Goal: Information Seeking & Learning: Learn about a topic

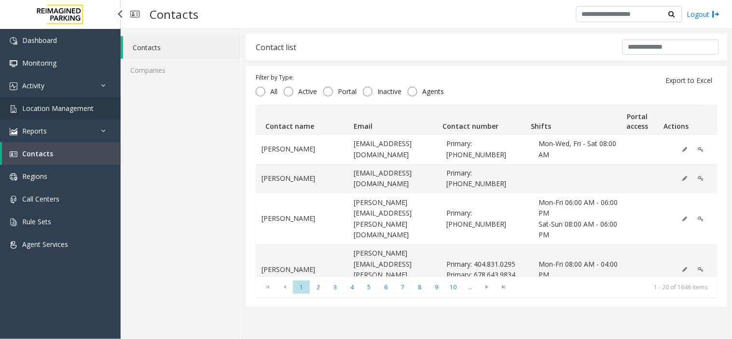
drag, startPoint x: 0, startPoint y: 0, endPoint x: 60, endPoint y: 110, distance: 125.5
click at [60, 110] on span "Location Management" at bounding box center [57, 108] width 71 height 9
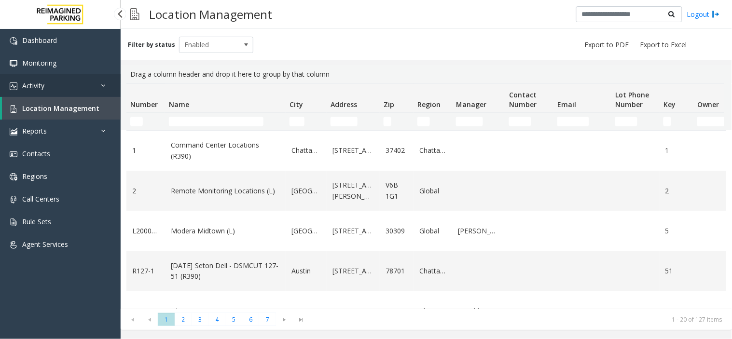
click at [70, 83] on link "Activity" at bounding box center [60, 85] width 121 height 23
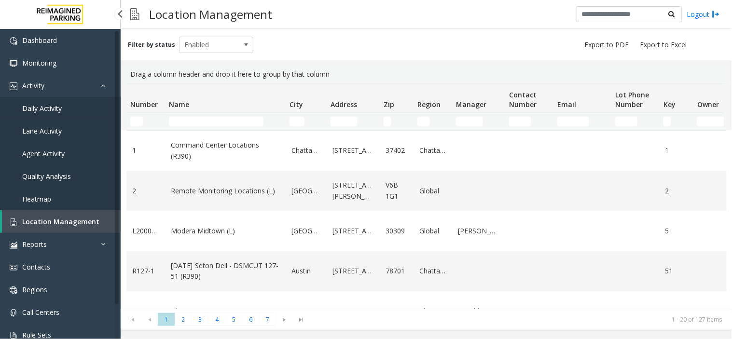
click at [59, 110] on span "Daily Activity" at bounding box center [42, 108] width 40 height 9
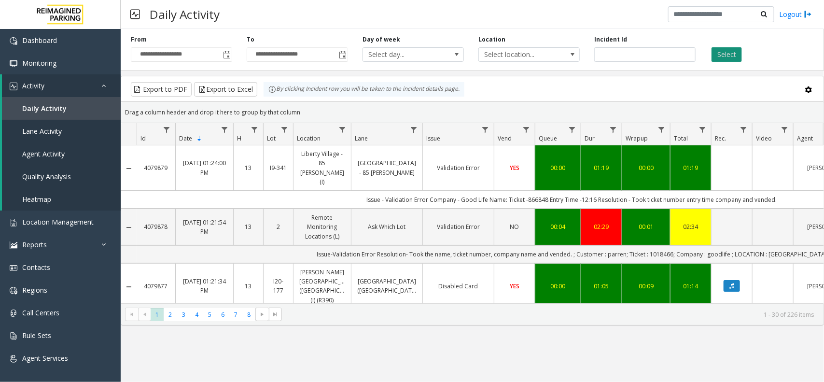
click at [722, 56] on button "Select" at bounding box center [726, 54] width 30 height 14
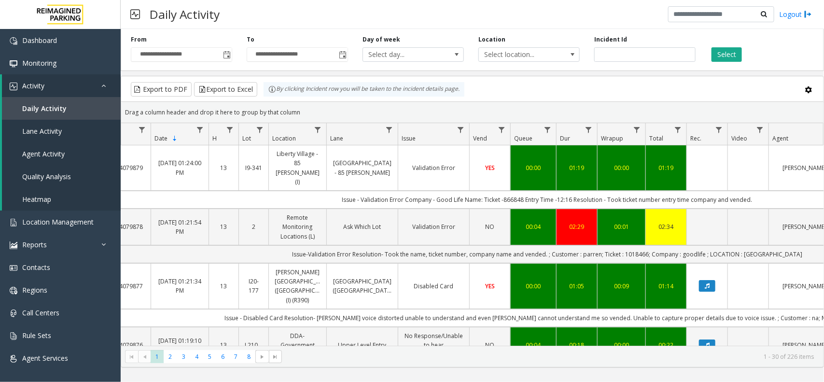
scroll to position [0, 27]
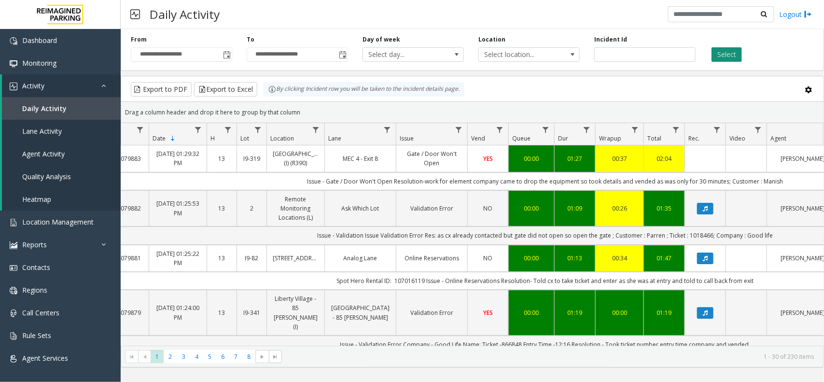
click at [719, 50] on button "Select" at bounding box center [726, 54] width 30 height 14
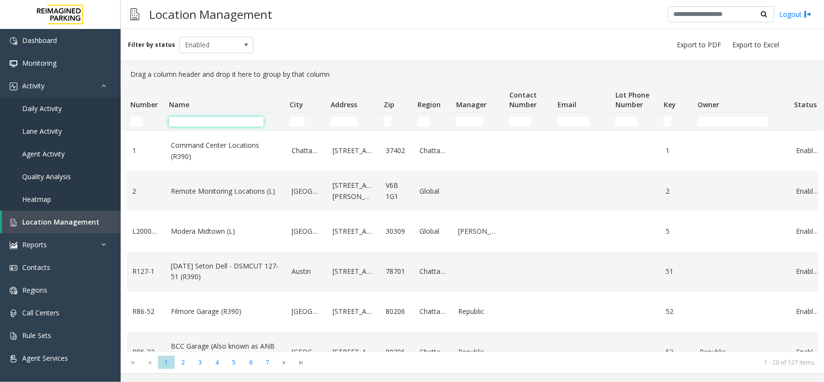
click at [245, 124] on input "Name Filter" at bounding box center [216, 122] width 95 height 10
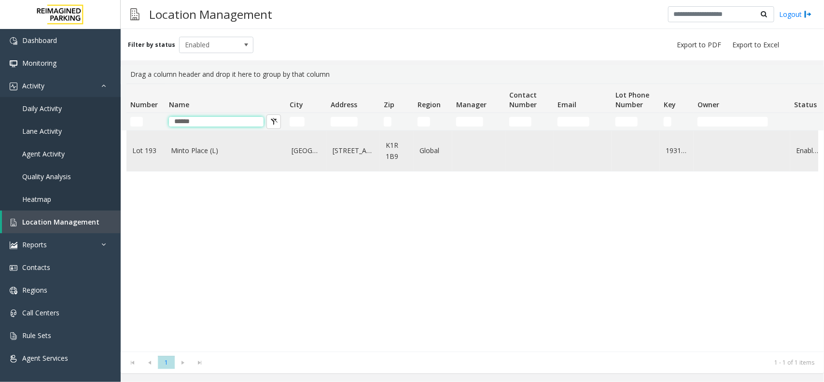
type input "*****"
click at [168, 161] on td "Minto Place (L)" at bounding box center [225, 151] width 121 height 40
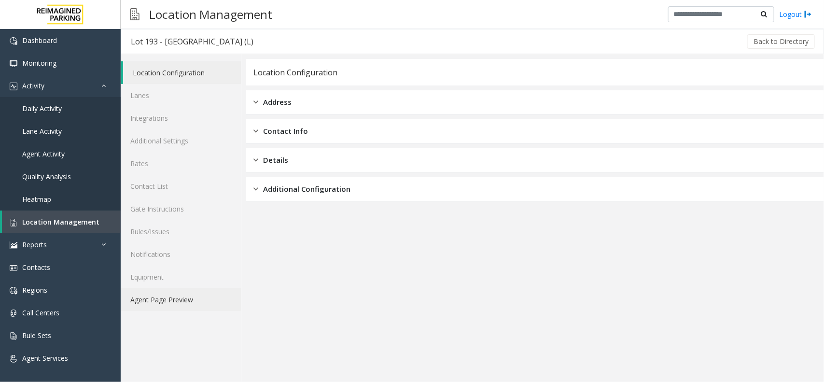
click at [171, 303] on link "Agent Page Preview" at bounding box center [181, 299] width 120 height 23
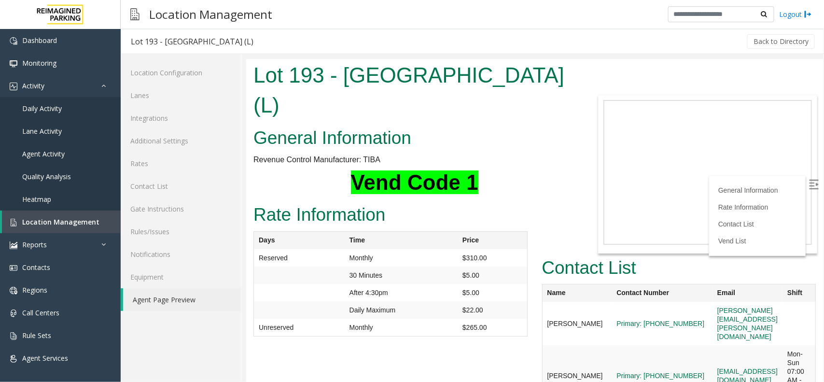
click at [808, 184] on img at bounding box center [813, 184] width 10 height 10
drag, startPoint x: 784, startPoint y: 283, endPoint x: 657, endPoint y: 289, distance: 126.6
click at [657, 301] on tr "Emily Davies Primary: 613-218-5427 emily.davies@reimaginedparking.com" at bounding box center [679, 322] width 274 height 43
copy tr "emily.davies@reimaginedparking.com"
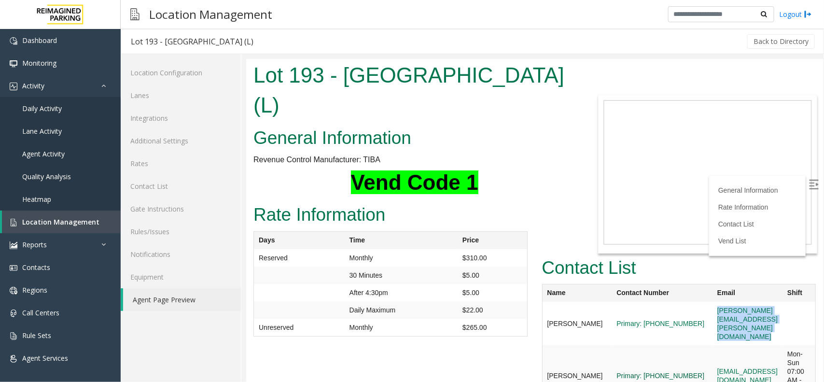
scroll to position [60, 0]
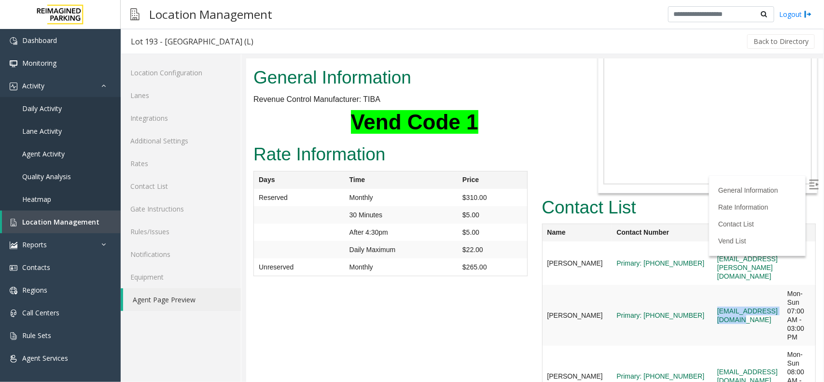
drag, startPoint x: 744, startPoint y: 269, endPoint x: 657, endPoint y: 274, distance: 87.5
click at [712, 284] on td "gvanderplas@impark.com" at bounding box center [747, 314] width 70 height 61
copy link "gvanderplas@impark.com"
drag, startPoint x: 730, startPoint y: 327, endPoint x: 658, endPoint y: 334, distance: 71.7
click at [712, 345] on td "gthrop@impark.com" at bounding box center [747, 375] width 70 height 61
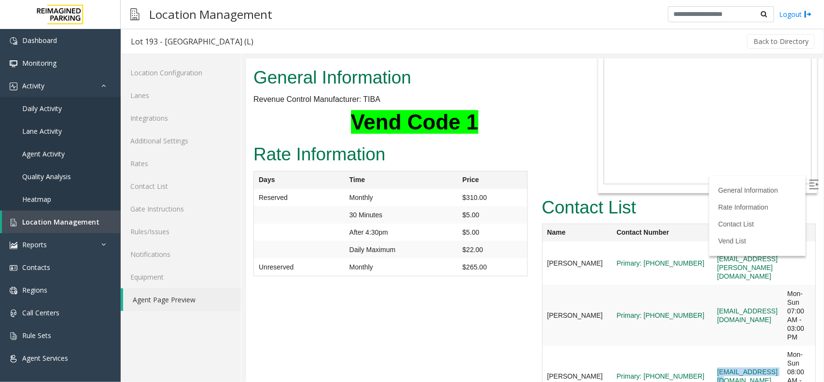
copy link "gthrop@impark.com"
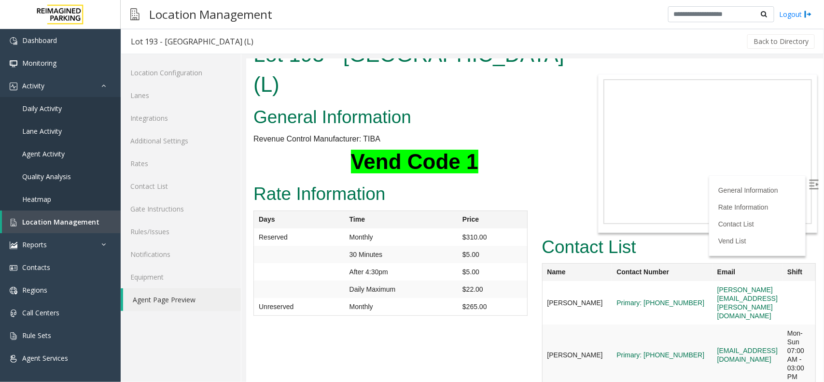
scroll to position [0, 0]
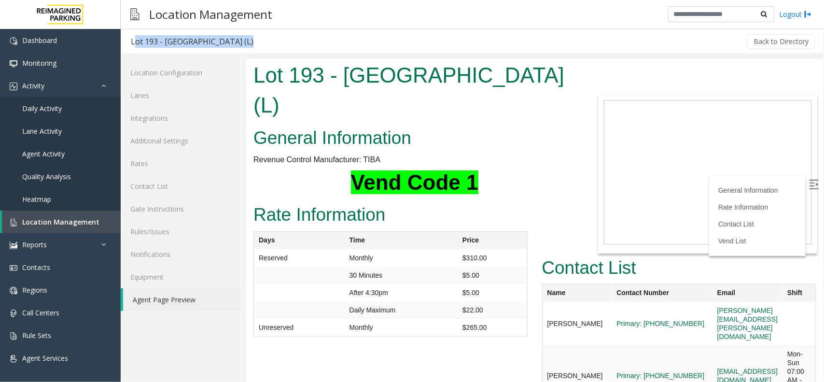
drag, startPoint x: 281, startPoint y: 39, endPoint x: 131, endPoint y: 38, distance: 150.1
click at [131, 38] on div "Lot 193 - Minto Place (L) Back to Directory" at bounding box center [472, 41] width 703 height 25
copy div "Lot 193 - Minto Place (L)"
click at [172, 160] on link "Rates" at bounding box center [181, 163] width 120 height 23
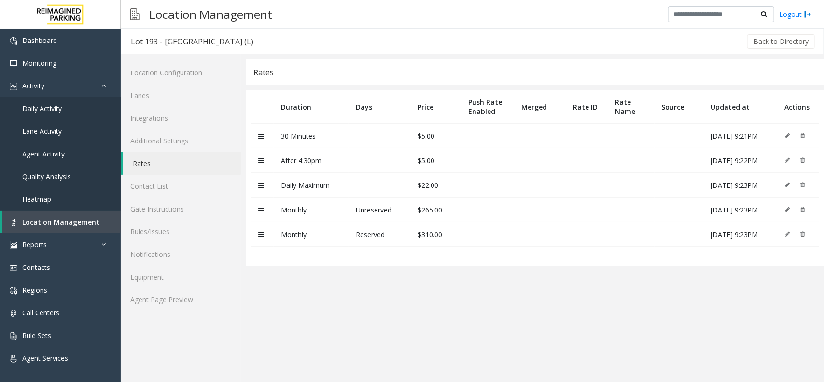
click at [263, 210] on icon at bounding box center [261, 210] width 6 height 7
click at [171, 99] on link "Lanes" at bounding box center [181, 95] width 120 height 23
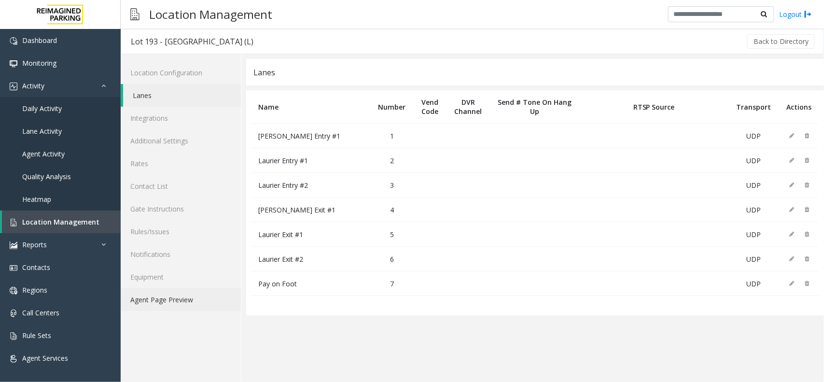
click at [191, 297] on link "Agent Page Preview" at bounding box center [181, 299] width 120 height 23
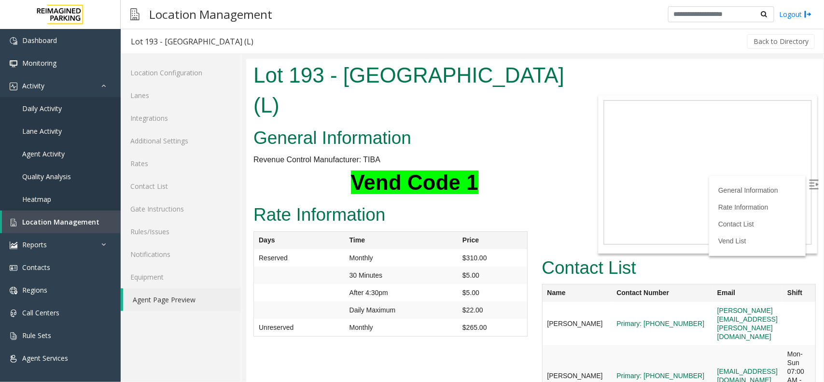
click at [524, 167] on h1 "Vend Code 1" at bounding box center [414, 182] width 322 height 30
click at [808, 185] on img at bounding box center [813, 184] width 10 height 10
drag, startPoint x: 298, startPoint y: 183, endPoint x: 385, endPoint y: 188, distance: 87.0
click at [385, 202] on h2 "Rate Information" at bounding box center [390, 214] width 274 height 25
click at [390, 202] on h2 "Rate Information" at bounding box center [390, 214] width 274 height 25
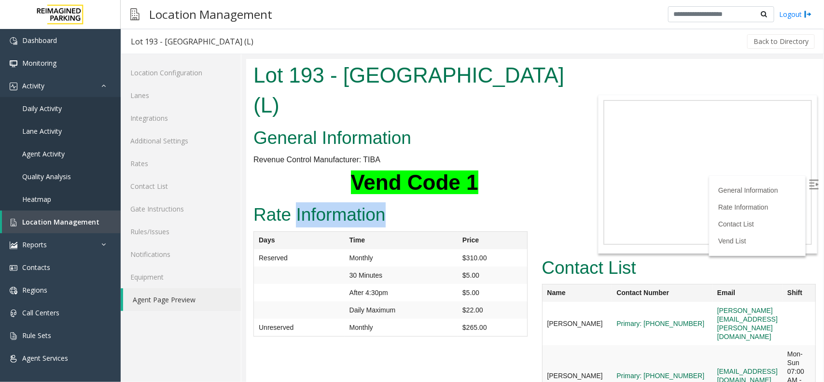
drag, startPoint x: 390, startPoint y: 187, endPoint x: 294, endPoint y: 184, distance: 95.6
click at [294, 202] on h2 "Rate Information" at bounding box center [390, 214] width 274 height 25
click at [497, 200] on div "Rate Information Days Time Price Reserved Monthly $310.00 30 Minutes $5.00 Afte…" at bounding box center [390, 272] width 289 height 145
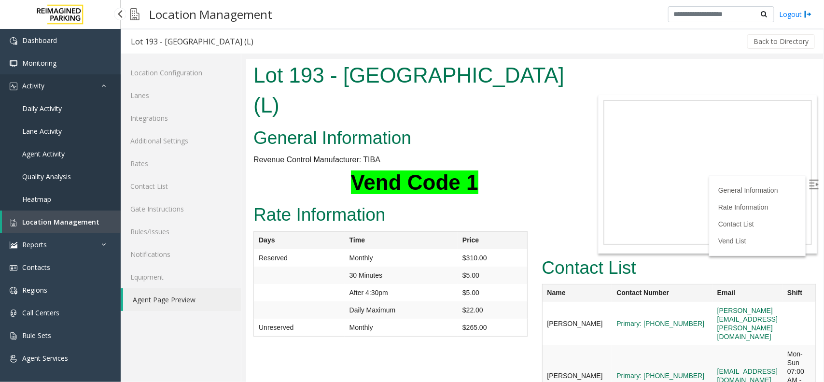
click at [85, 90] on link "Activity" at bounding box center [60, 85] width 121 height 23
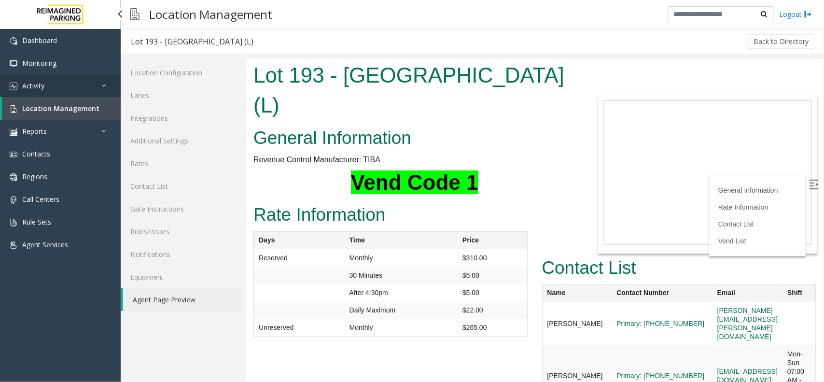
click at [88, 85] on link "Activity" at bounding box center [60, 85] width 121 height 23
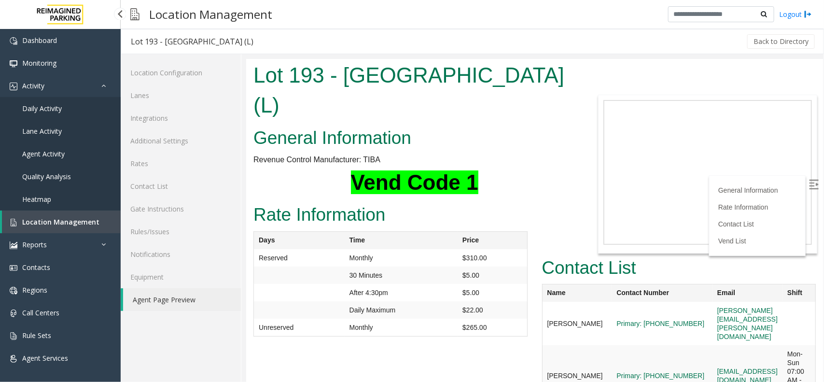
click at [79, 104] on link "Daily Activity" at bounding box center [60, 108] width 121 height 23
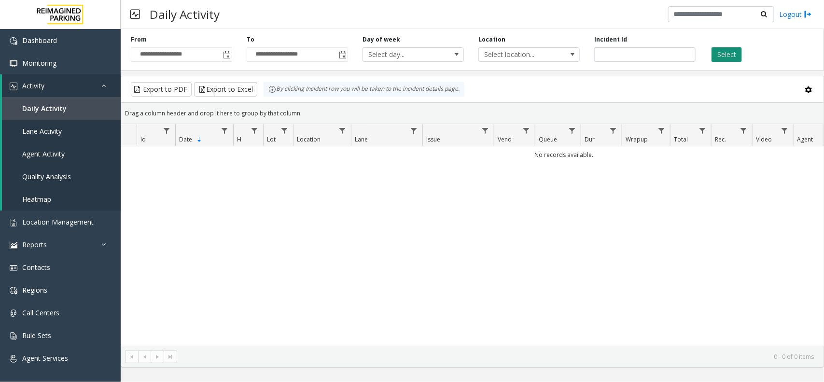
click at [727, 57] on button "Select" at bounding box center [726, 54] width 30 height 14
click at [227, 59] on span "Toggle popup" at bounding box center [227, 55] width 8 height 8
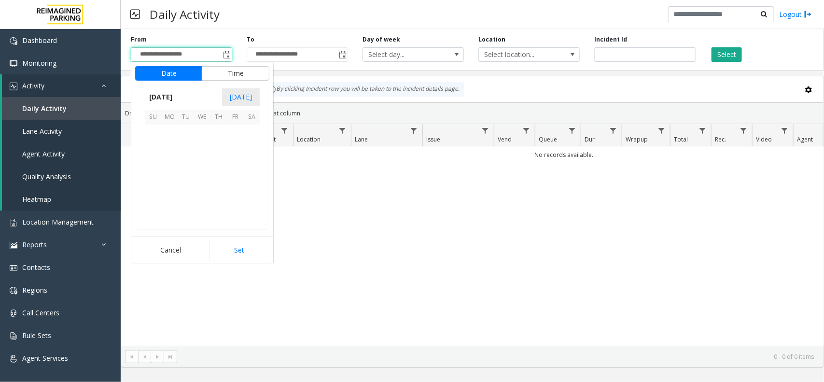
scroll to position [173147, 0]
click at [203, 167] on span "17" at bounding box center [202, 165] width 16 height 16
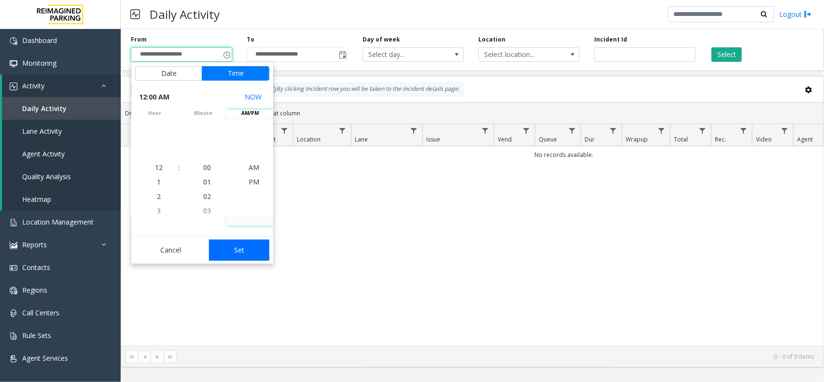
click at [252, 246] on button "Set" at bounding box center [239, 249] width 61 height 21
type input "**********"
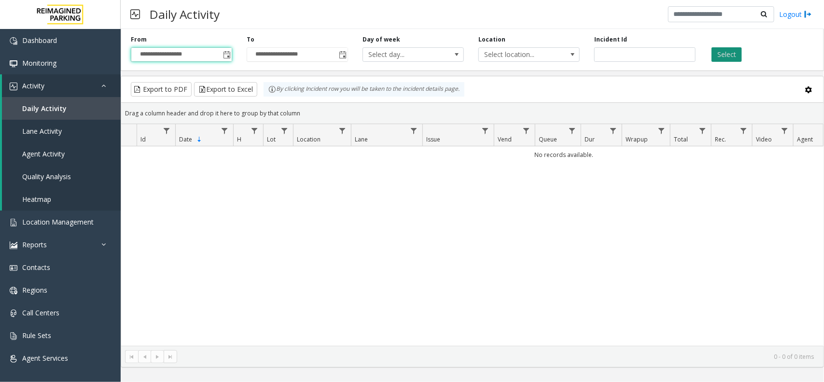
click at [729, 59] on button "Select" at bounding box center [726, 54] width 30 height 14
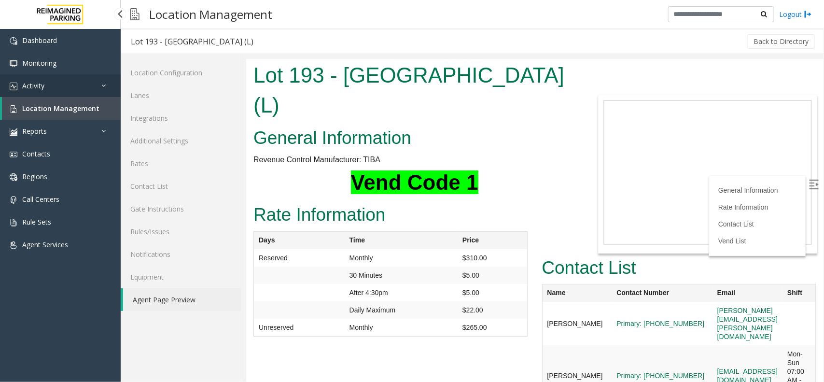
click at [68, 88] on link "Activity" at bounding box center [60, 85] width 121 height 23
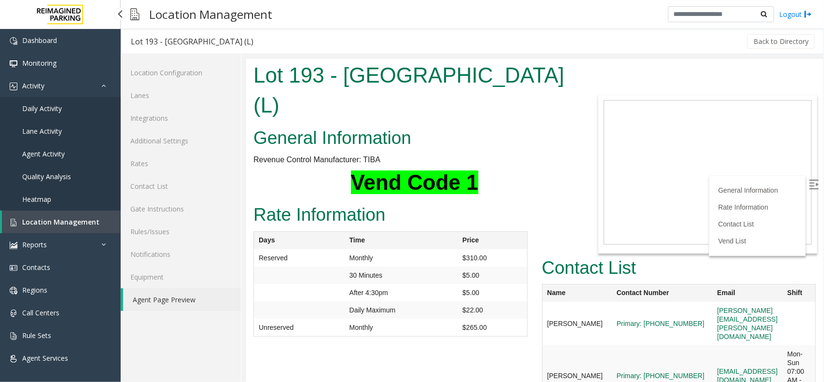
click at [72, 118] on link "Daily Activity" at bounding box center [60, 108] width 121 height 23
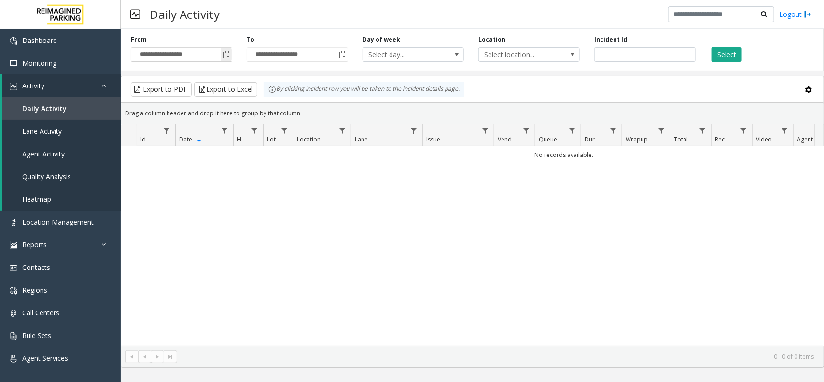
click at [228, 55] on span "Toggle popup" at bounding box center [227, 55] width 8 height 8
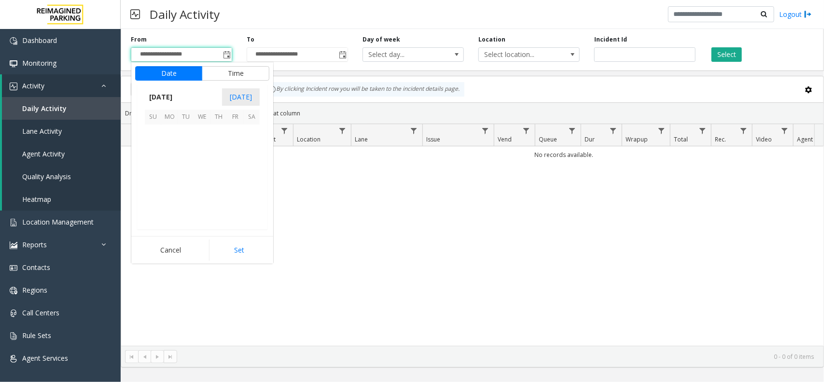
scroll to position [173147, 0]
click at [204, 169] on span "17" at bounding box center [202, 165] width 16 height 16
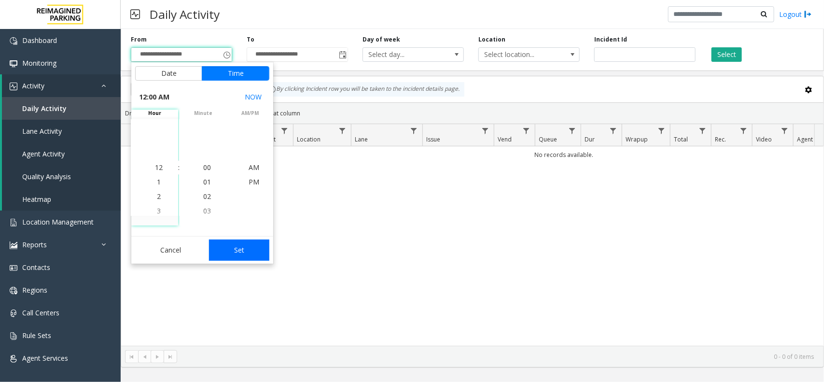
click at [233, 243] on button "Set" at bounding box center [239, 249] width 61 height 21
type input "**********"
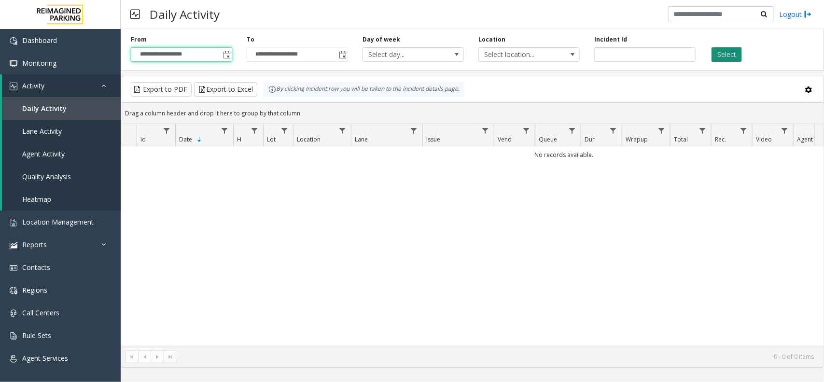
click at [715, 58] on button "Select" at bounding box center [726, 54] width 30 height 14
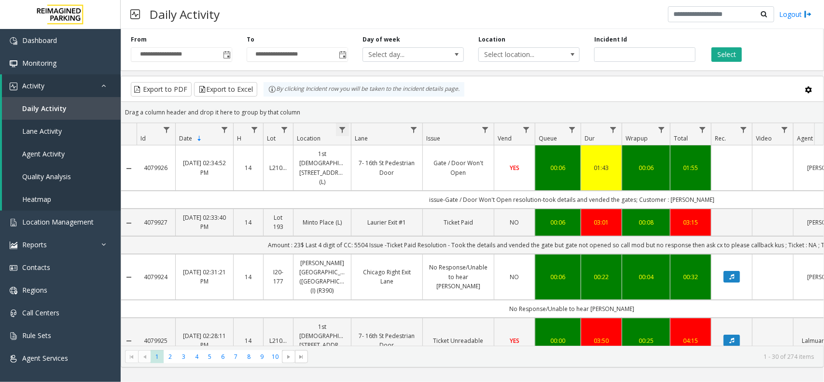
click at [344, 131] on span "Data table" at bounding box center [342, 130] width 8 height 8
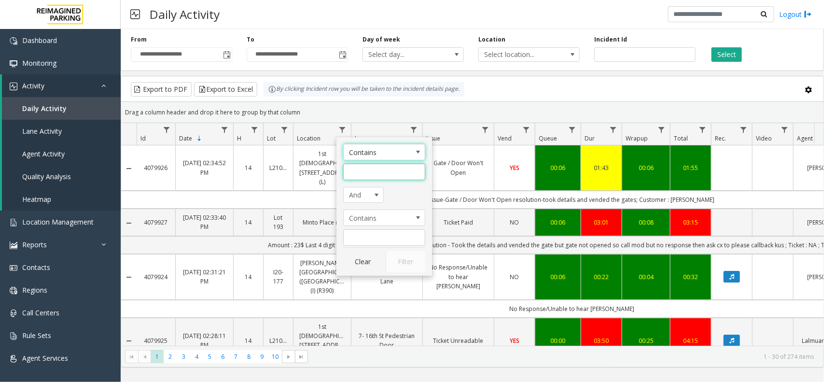
click at [358, 176] on input "Location Filter" at bounding box center [384, 172] width 82 height 16
type input "*****"
click button "Filter" at bounding box center [406, 261] width 40 height 21
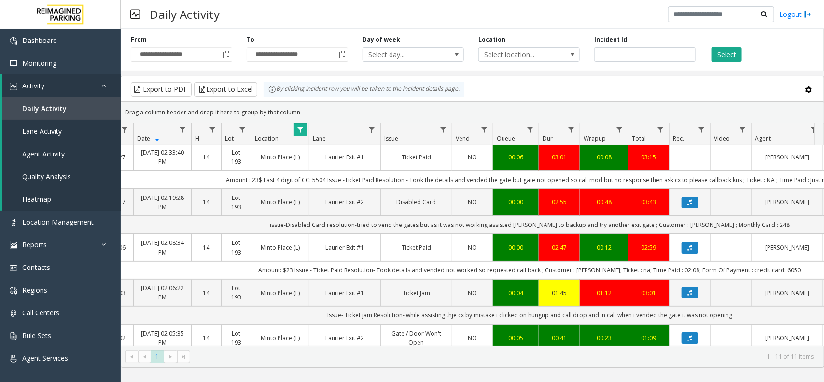
scroll to position [0, 42]
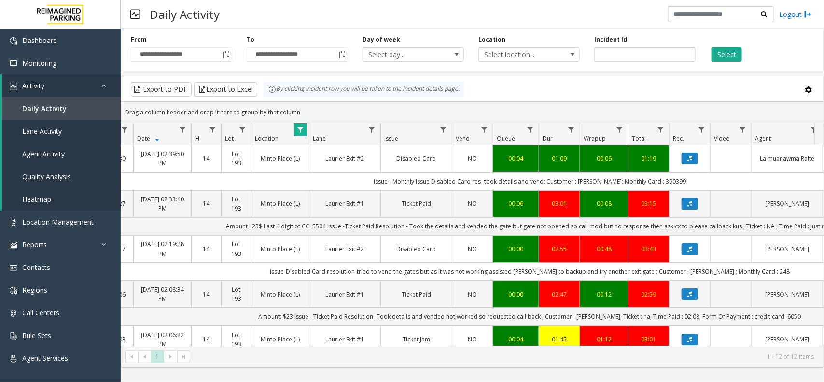
click at [301, 129] on span "Data table" at bounding box center [300, 130] width 8 height 8
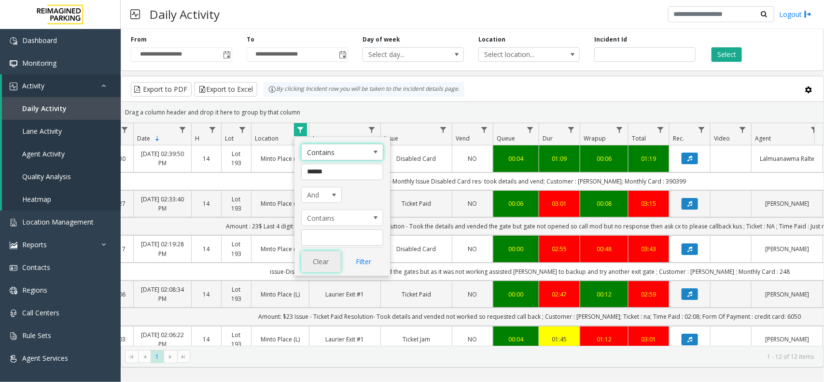
click at [320, 267] on button "Clear" at bounding box center [321, 261] width 40 height 21
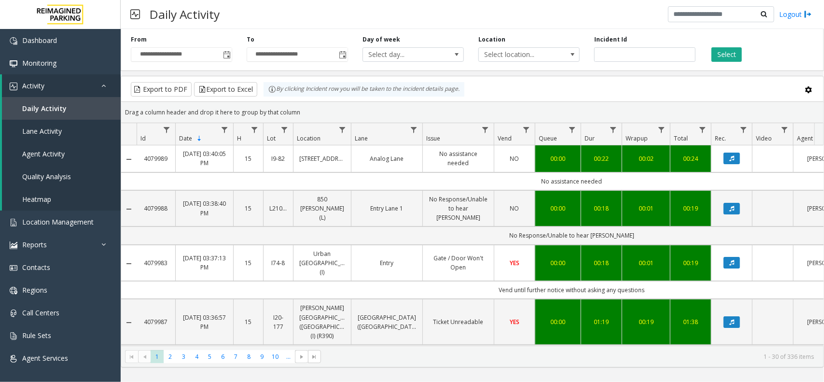
scroll to position [0, 42]
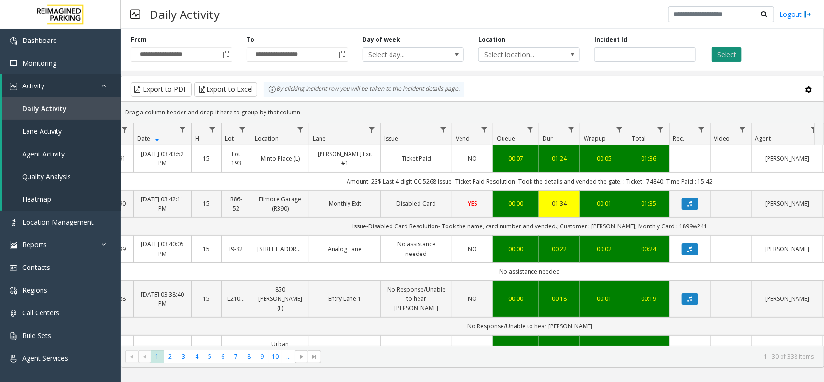
click at [735, 59] on button "Select" at bounding box center [726, 54] width 30 height 14
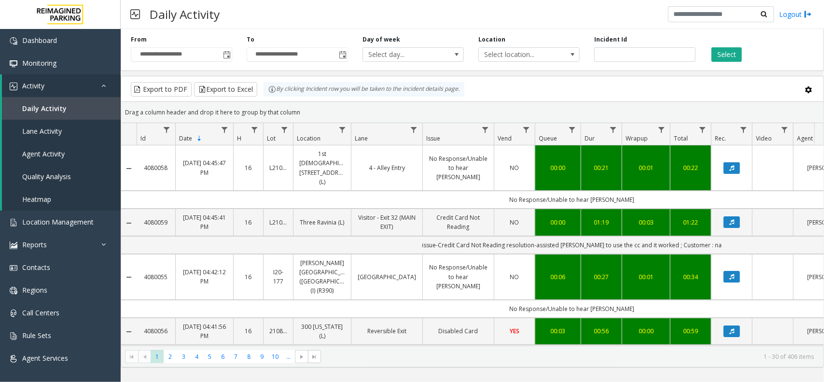
scroll to position [0, 42]
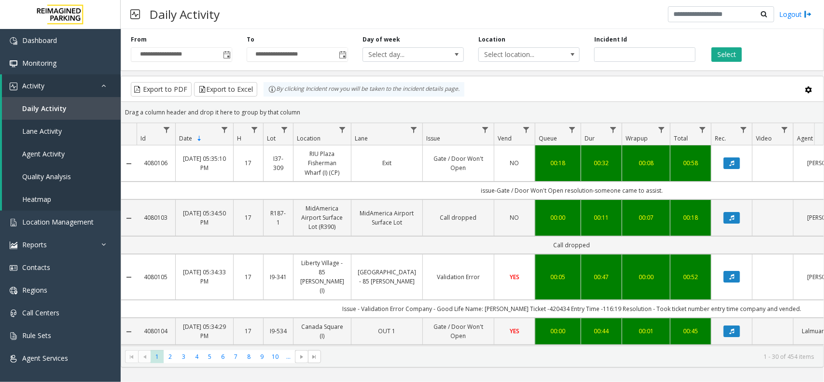
scroll to position [0, 42]
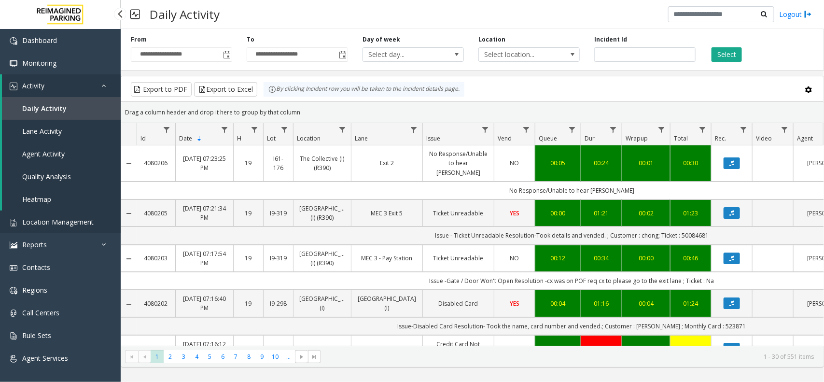
click at [81, 220] on span "Location Management" at bounding box center [57, 221] width 71 height 9
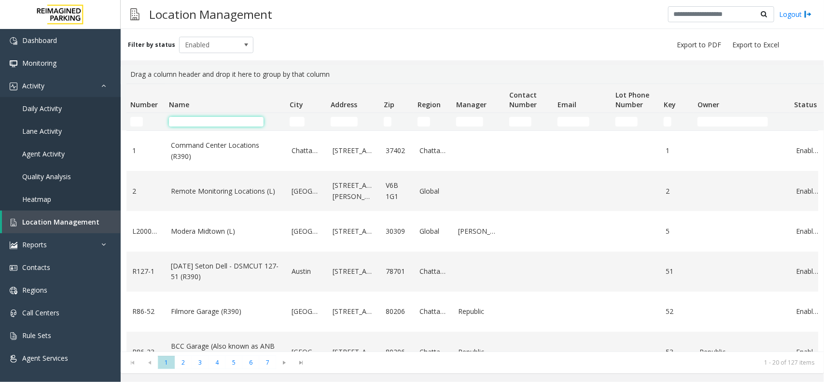
click at [233, 123] on input "Name Filter" at bounding box center [216, 122] width 95 height 10
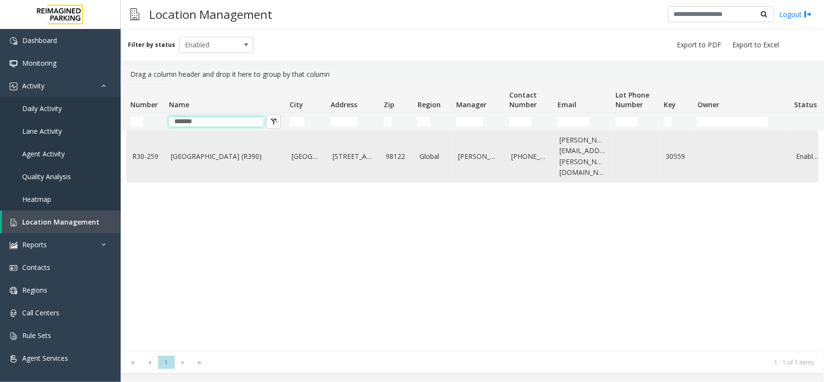
type input "******"
click at [225, 153] on link "Cherry Hill (R390)" at bounding box center [225, 156] width 109 height 11
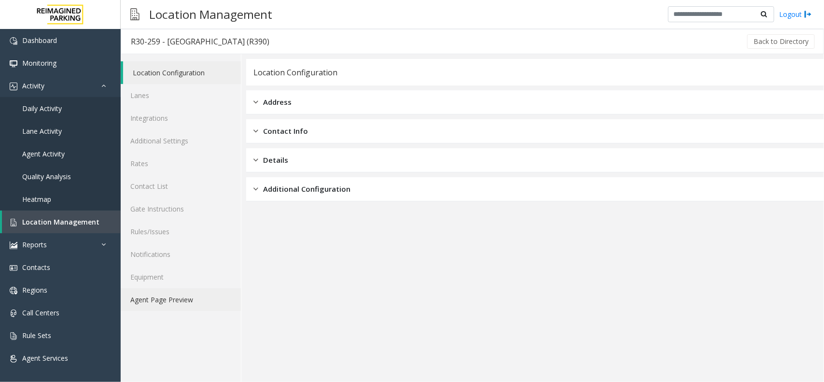
click at [204, 295] on link "Agent Page Preview" at bounding box center [181, 299] width 120 height 23
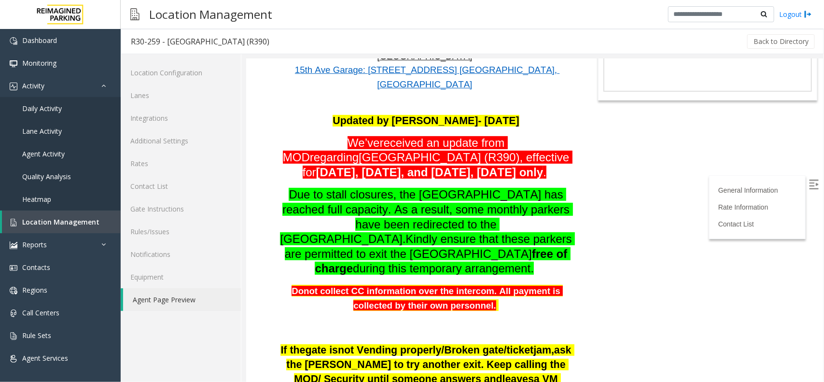
scroll to position [121, 0]
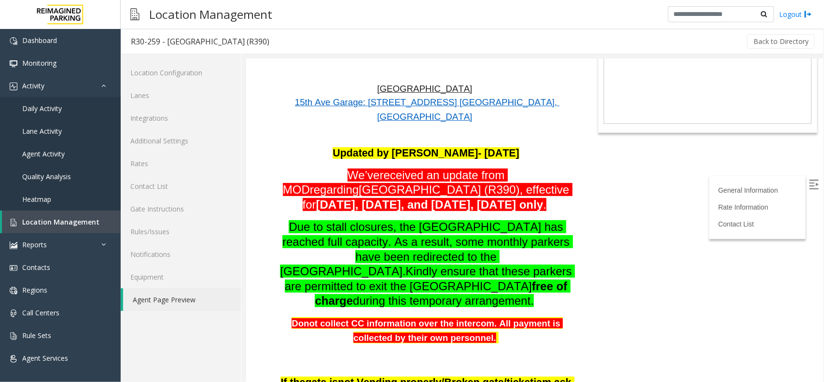
click at [604, 209] on body "R30-259 - Cherry Hill (R390) General Information 30259 - Cherry Hill (R390) Gen…" at bounding box center [534, 99] width 577 height 323
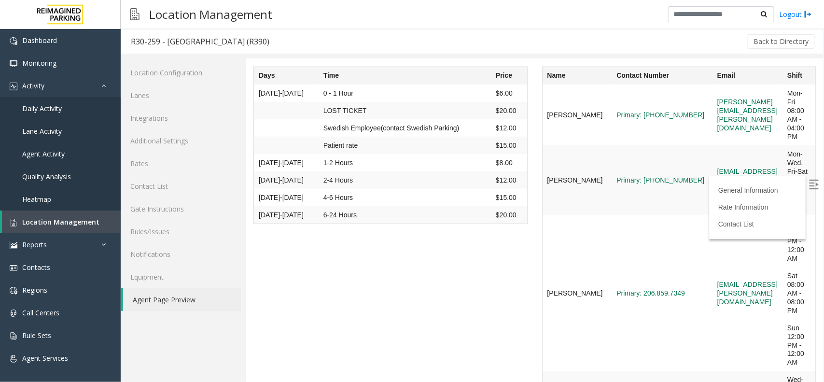
scroll to position [3732, 0]
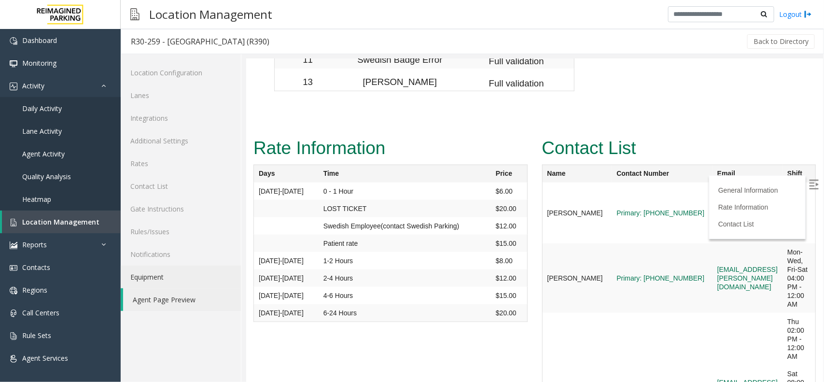
click at [147, 274] on link "Equipment" at bounding box center [181, 276] width 120 height 23
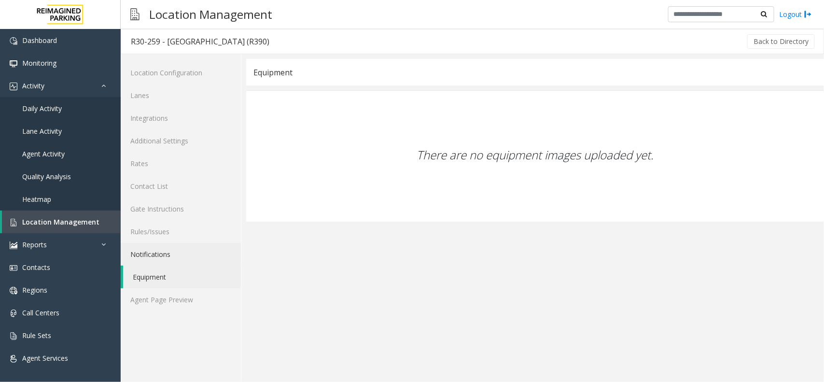
click at [195, 261] on link "Notifications" at bounding box center [181, 254] width 120 height 23
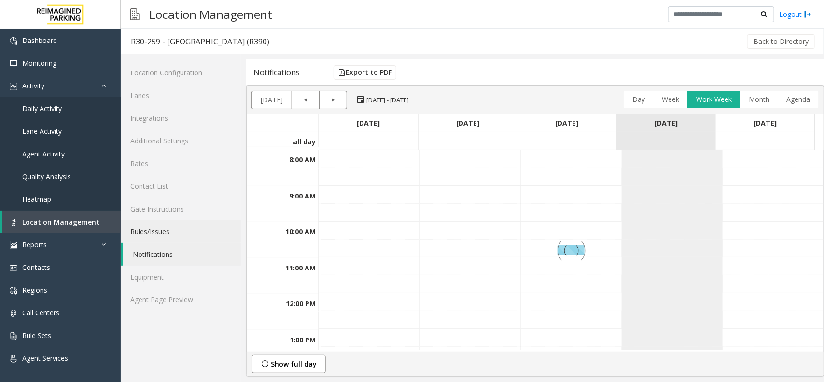
click at [195, 239] on link "Rules/Issues" at bounding box center [181, 231] width 120 height 23
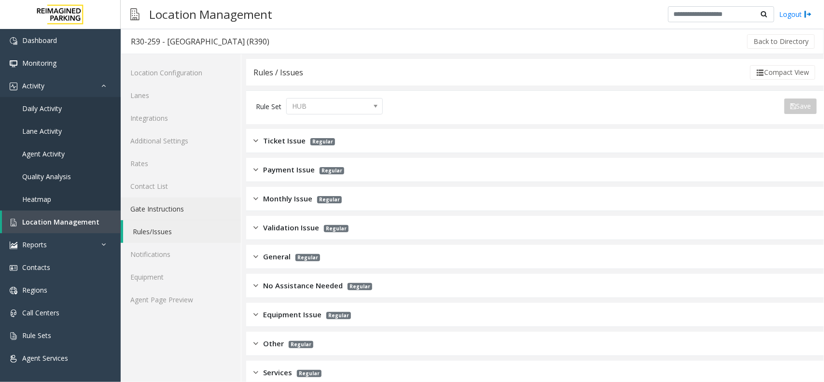
click at [194, 209] on link "Gate Instructions" at bounding box center [181, 208] width 120 height 23
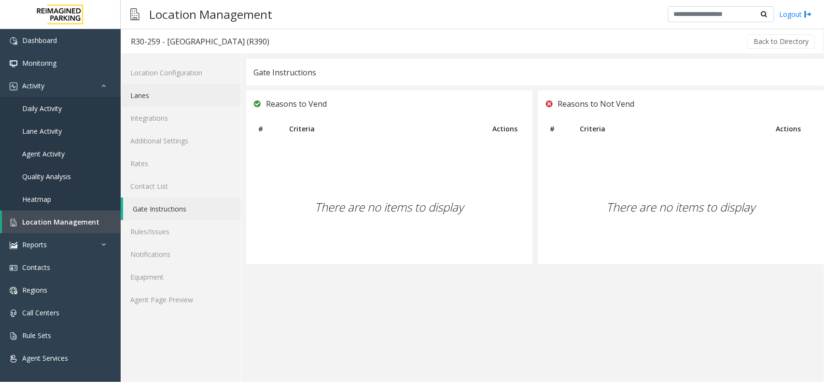
click at [167, 97] on link "Lanes" at bounding box center [181, 95] width 120 height 23
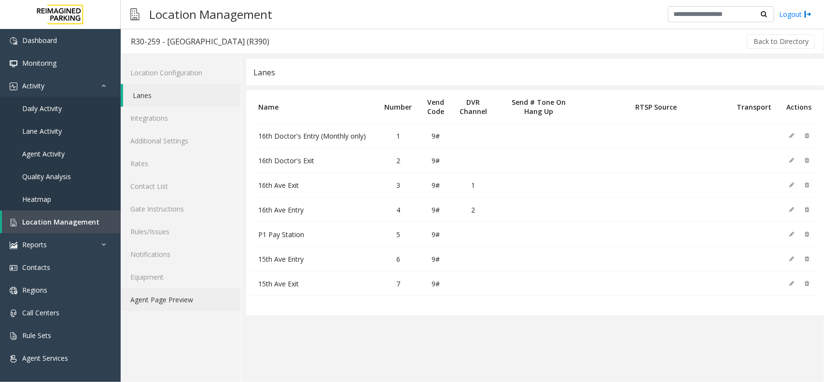
click at [191, 296] on link "Agent Page Preview" at bounding box center [181, 299] width 120 height 23
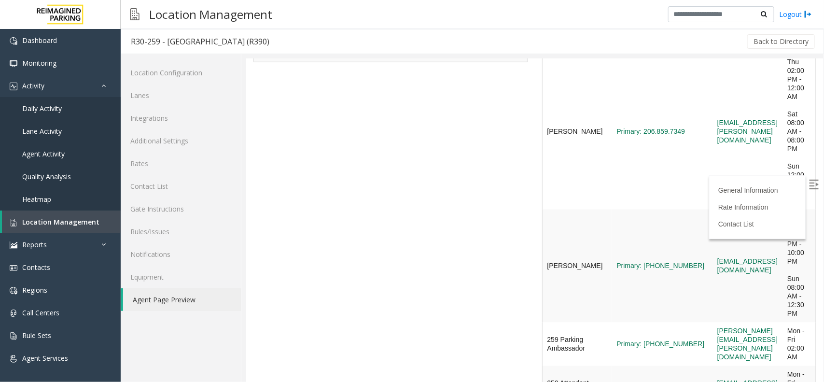
scroll to position [4001, 0]
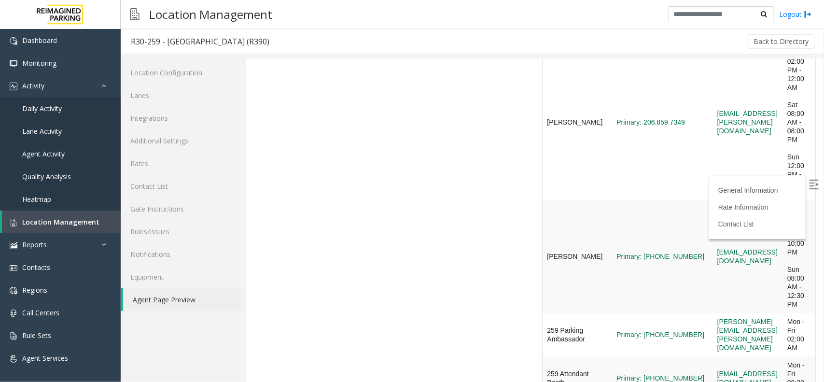
click at [808, 181] on img at bounding box center [813, 184] width 10 height 10
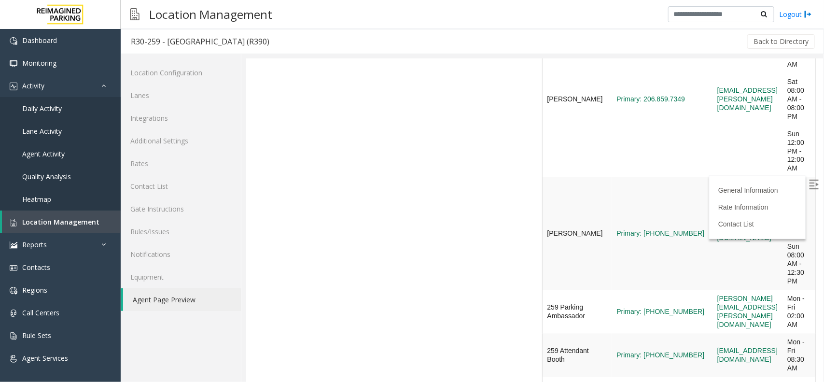
scroll to position [4034, 0]
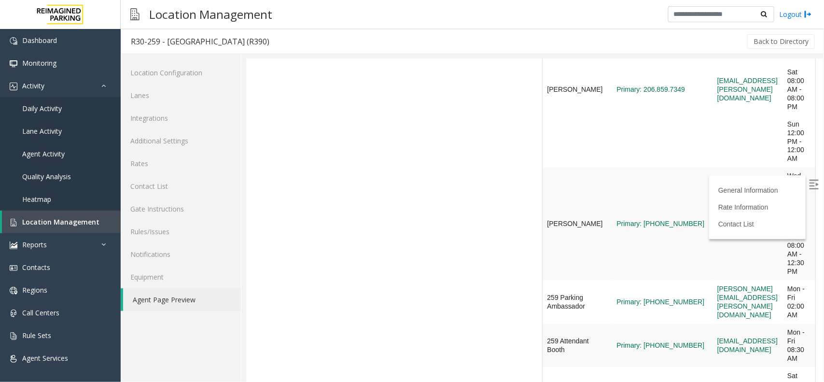
drag, startPoint x: 666, startPoint y: 248, endPoint x: 618, endPoint y: 254, distance: 48.1
copy link "206) 320-4789"
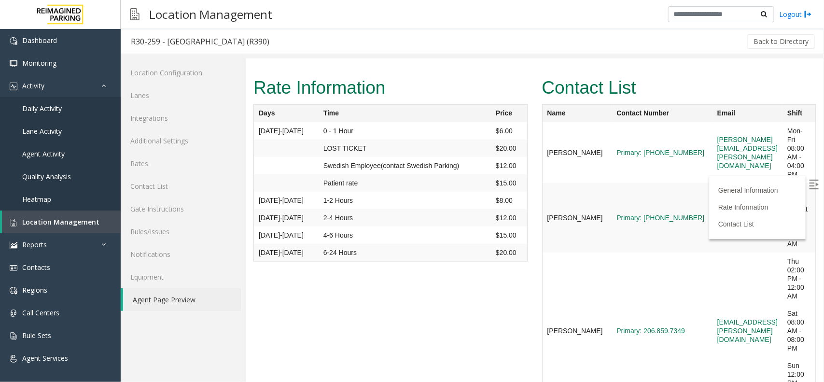
click at [153, 307] on link "Agent Page Preview" at bounding box center [182, 299] width 118 height 23
click at [157, 304] on link "Agent Page Preview" at bounding box center [182, 299] width 118 height 23
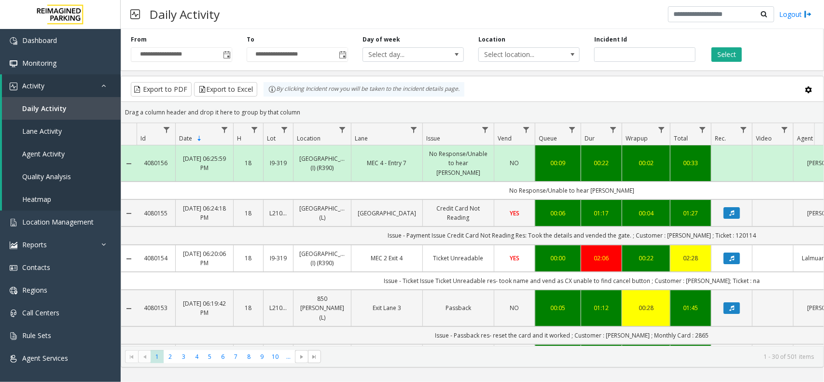
scroll to position [0, 42]
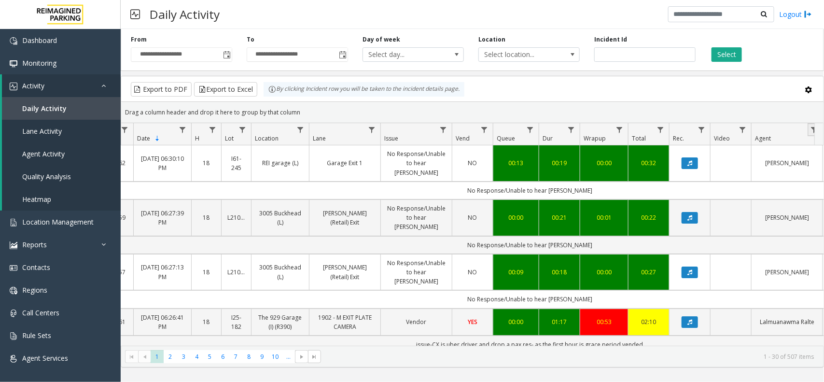
click at [809, 131] on link "Data table" at bounding box center [813, 129] width 13 height 13
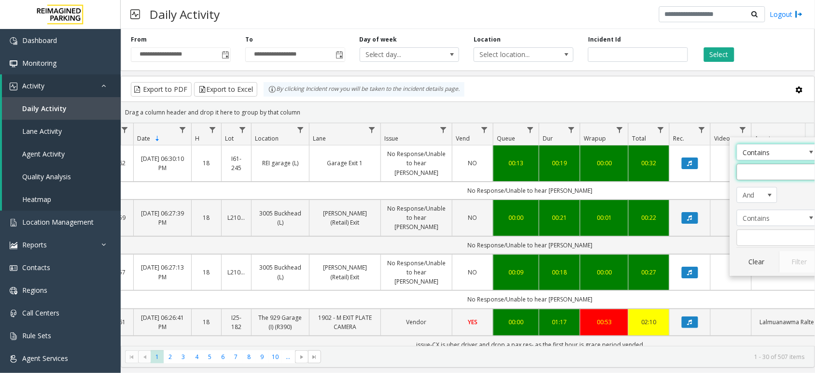
click at [769, 173] on app-root "**********" at bounding box center [407, 186] width 815 height 373
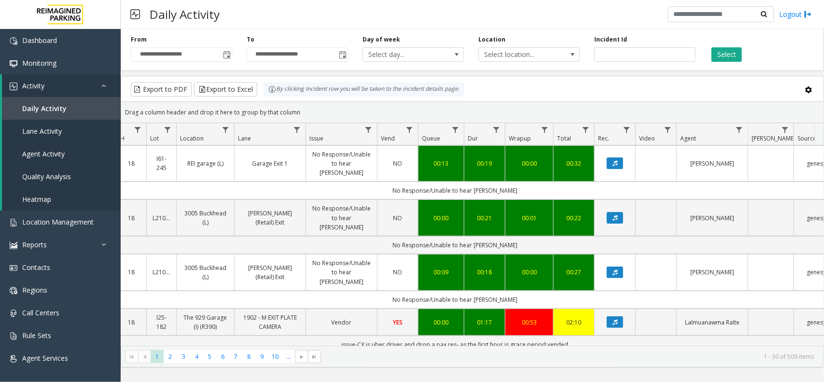
scroll to position [121, 117]
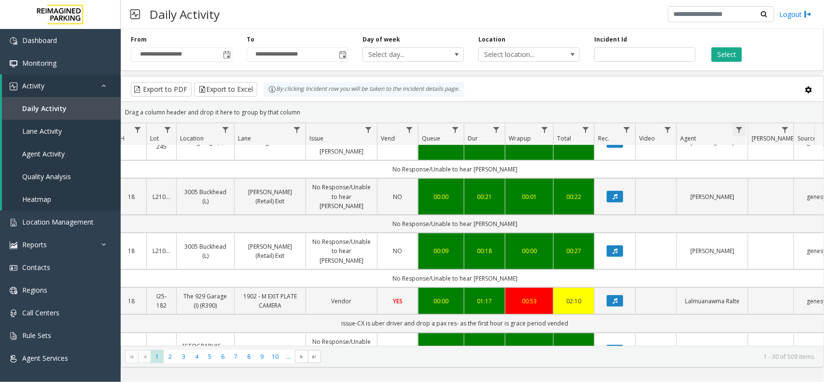
click at [737, 131] on span "Data table" at bounding box center [739, 130] width 8 height 8
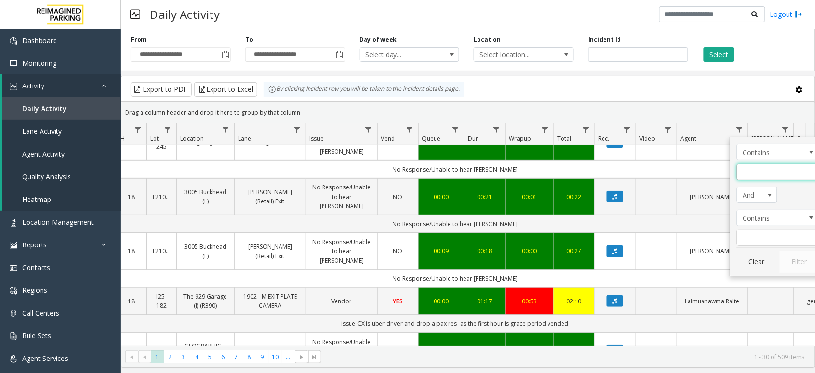
click at [757, 173] on input "Agent Filter" at bounding box center [778, 172] width 82 height 16
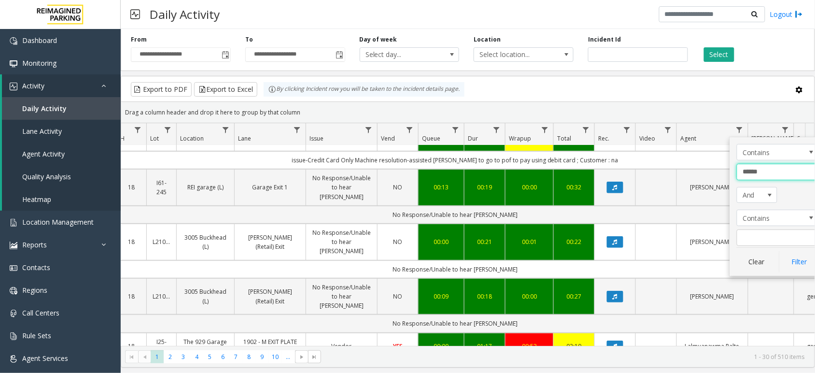
type input "*******"
click button "Filter" at bounding box center [799, 261] width 40 height 21
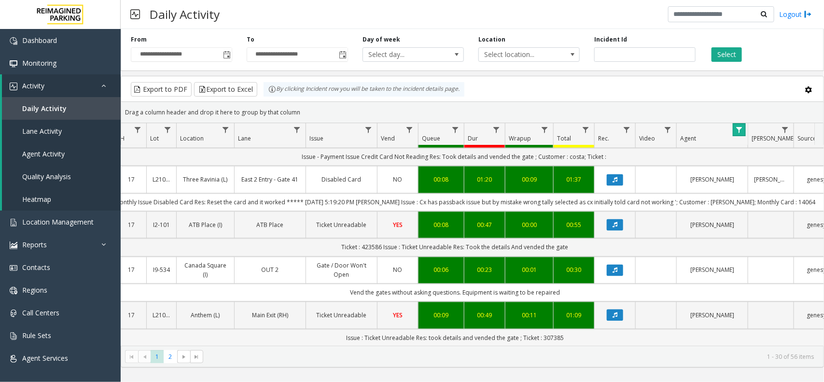
scroll to position [727, 117]
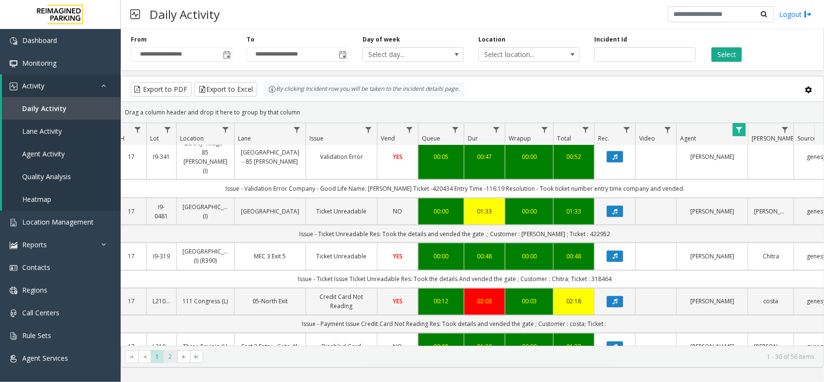
click at [168, 358] on span "2" at bounding box center [170, 356] width 13 height 13
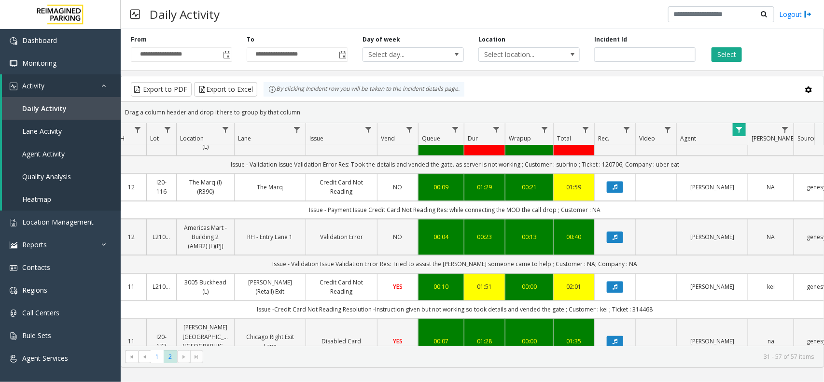
scroll to position [1105, 117]
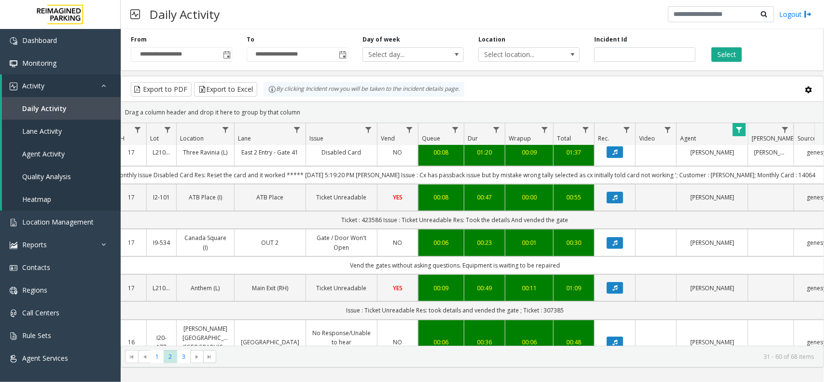
scroll to position [0, 117]
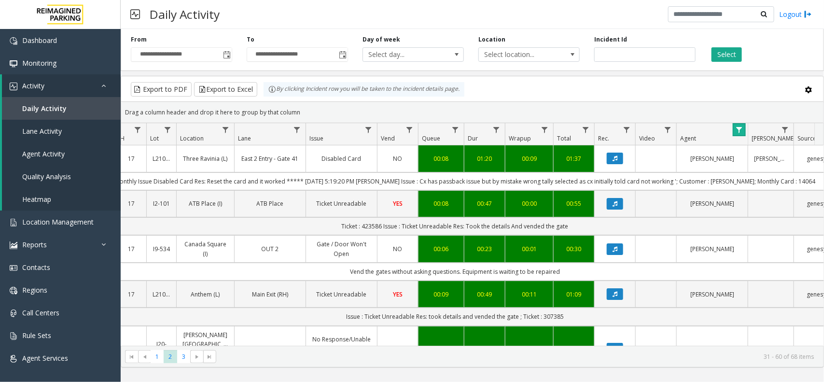
click at [743, 131] on link "Data table" at bounding box center [739, 129] width 13 height 13
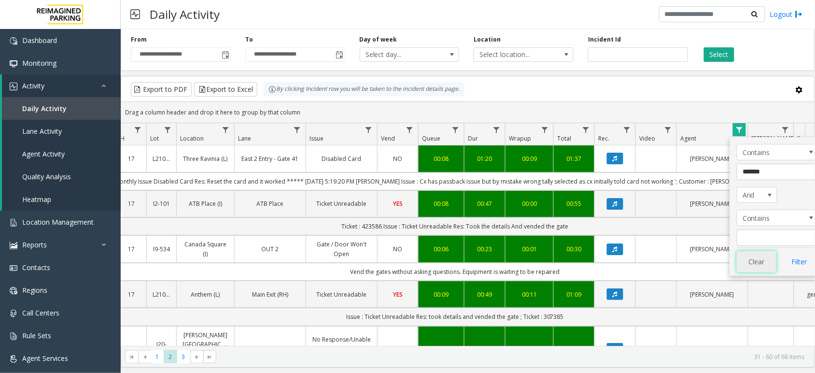
click at [754, 266] on button "Clear" at bounding box center [757, 261] width 40 height 21
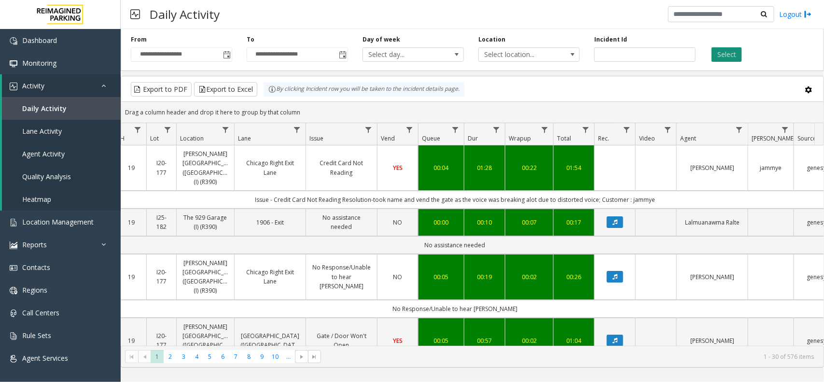
click at [717, 58] on button "Select" at bounding box center [726, 54] width 30 height 14
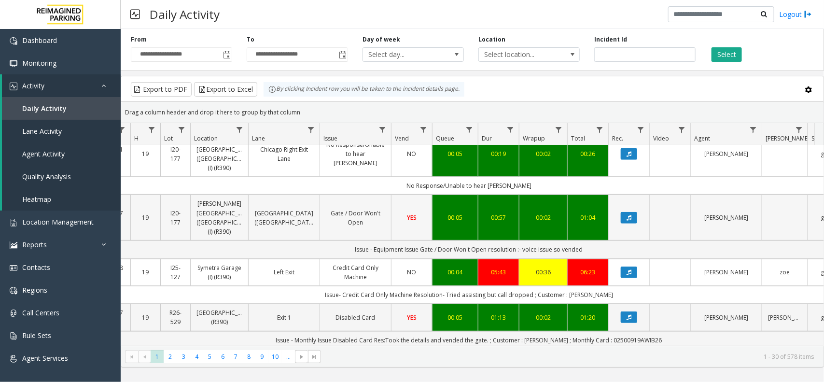
scroll to position [241, 103]
